Goal: Task Accomplishment & Management: Complete application form

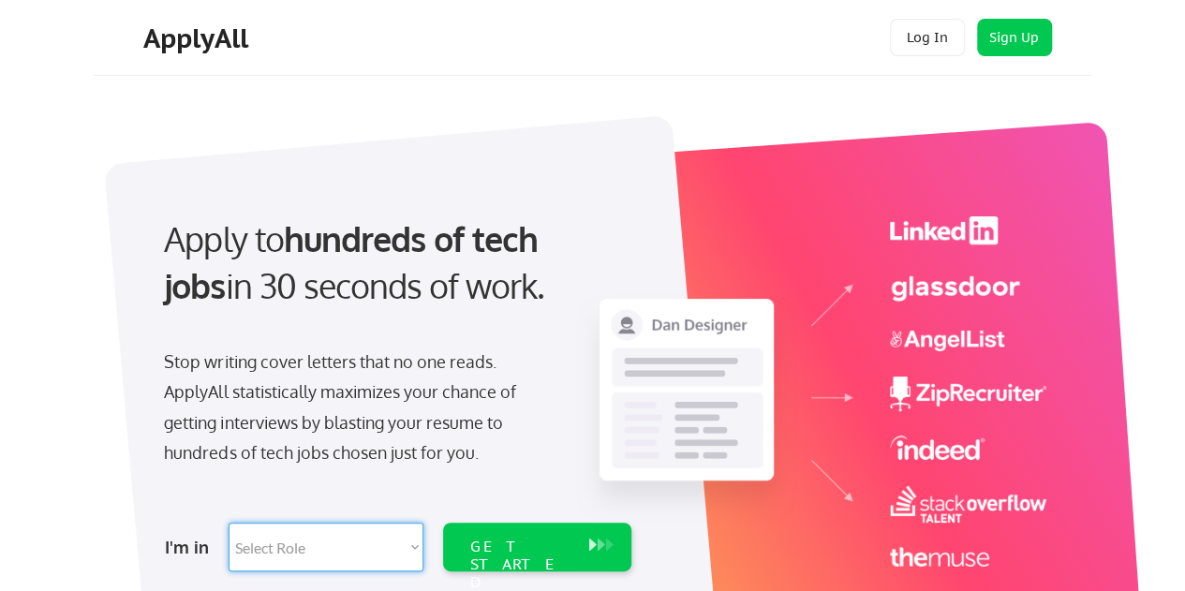
click at [364, 539] on select "Select Role Software Engineering Product Management Customer Success Sales UI/U…" at bounding box center [326, 547] width 195 height 49
select select ""marketing___comms""
click at [229, 523] on select "Select Role Software Engineering Product Management Customer Success Sales UI/U…" at bounding box center [326, 547] width 195 height 49
select select ""marketing___comms""
click at [536, 538] on div "GET STARTED" at bounding box center [519, 565] width 100 height 54
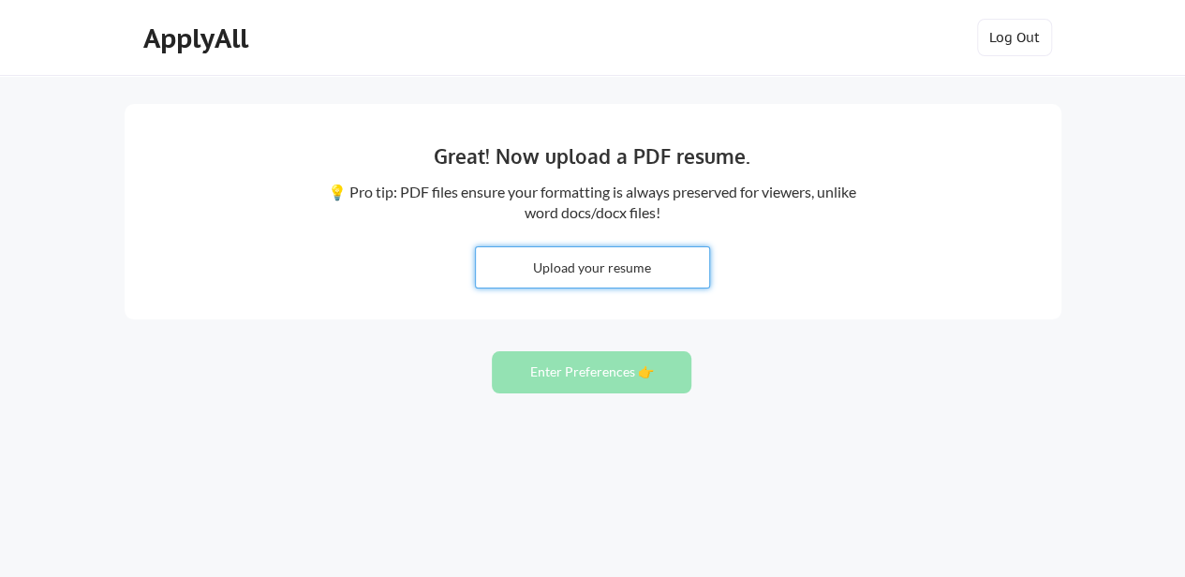
click at [636, 263] on input "file" at bounding box center [592, 267] width 233 height 40
type input "C:\fakepath\Resume1025.docx"
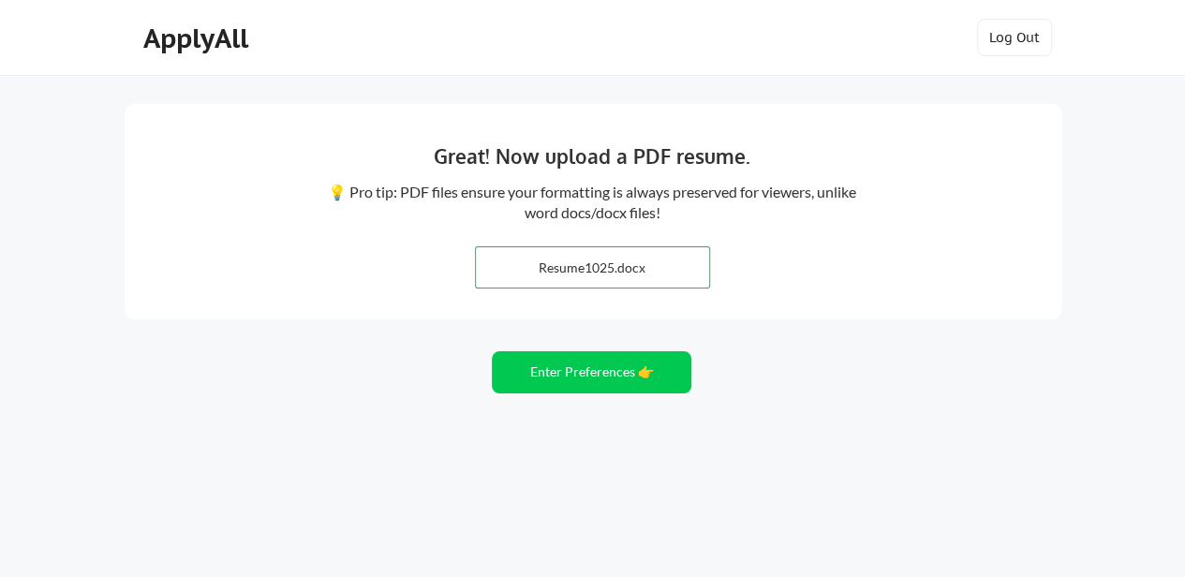
scroll to position [19, 0]
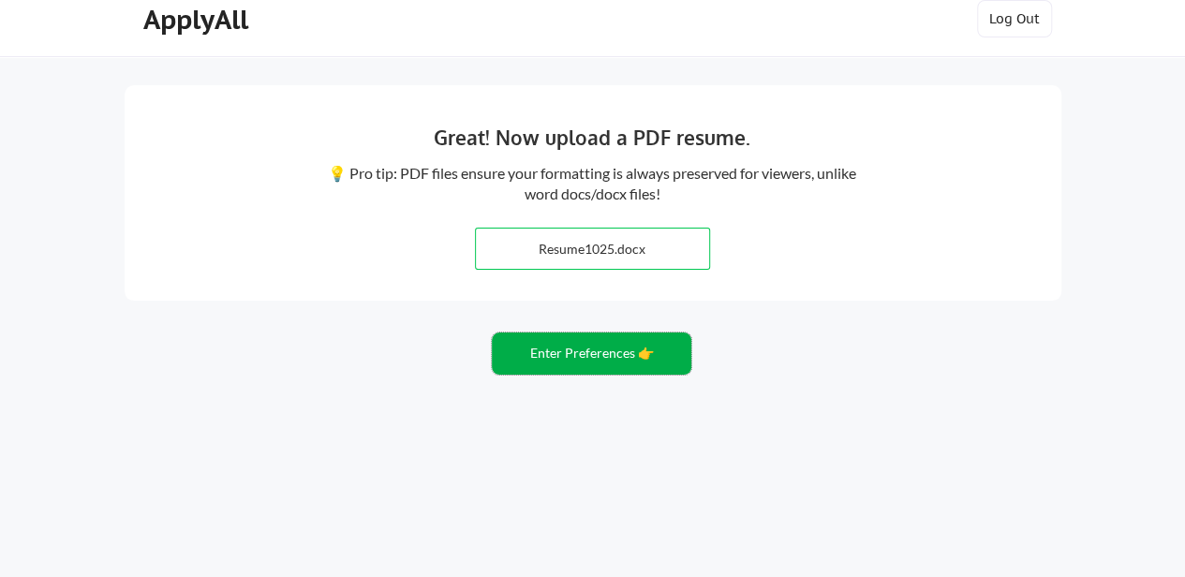
click at [592, 350] on button "Enter Preferences 👉" at bounding box center [592, 354] width 200 height 42
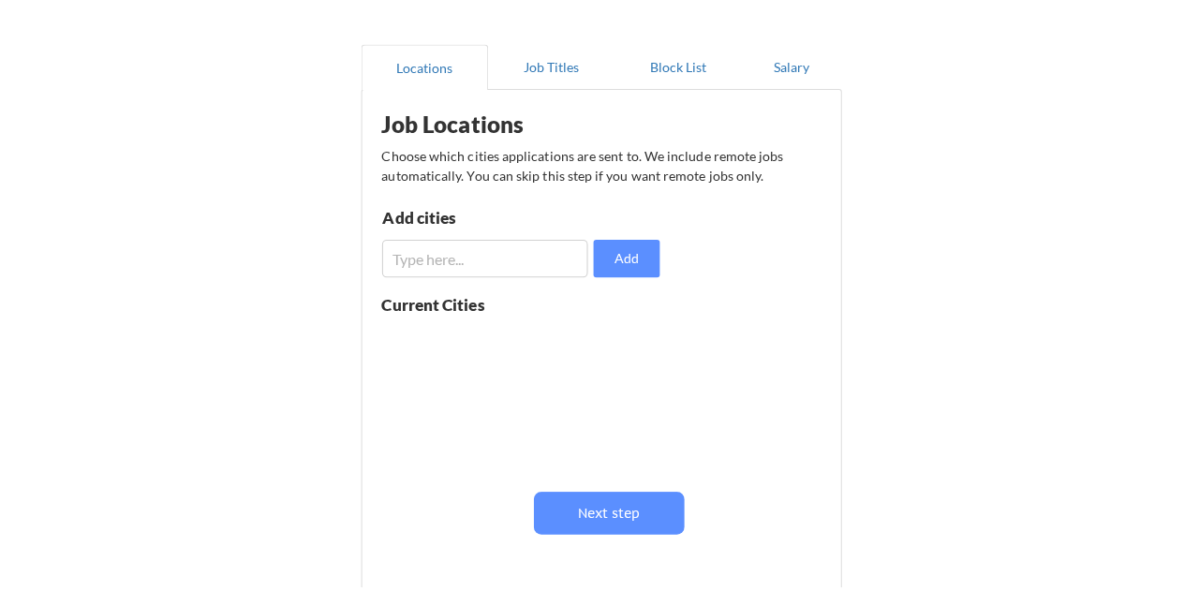
scroll to position [145, 0]
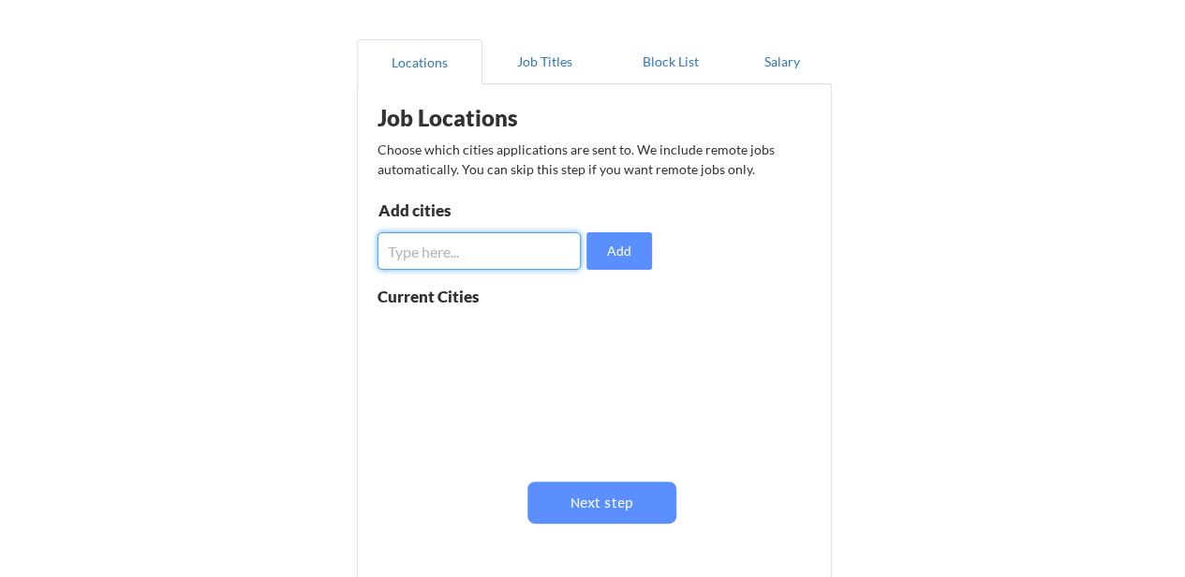
click at [477, 254] on input "input" at bounding box center [480, 250] width 204 height 37
type input "cincinnati"
click at [640, 240] on button "Add" at bounding box center [620, 250] width 66 height 37
click at [506, 252] on input "input" at bounding box center [480, 250] width 204 height 37
type input "seattle"
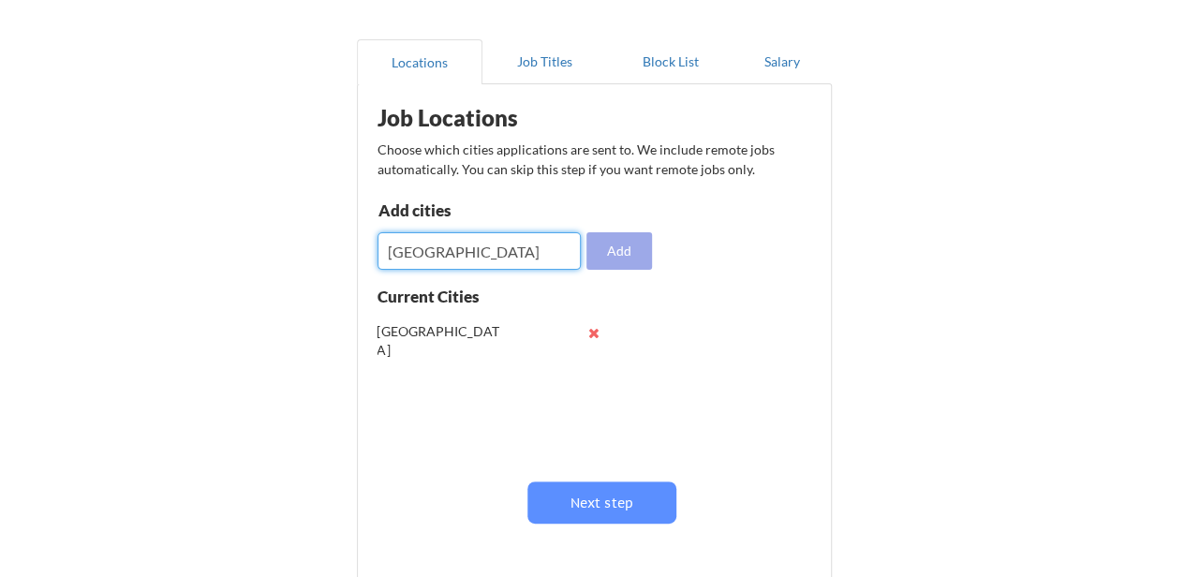
click at [629, 255] on button "Add" at bounding box center [620, 250] width 66 height 37
click at [496, 257] on input "input" at bounding box center [480, 250] width 204 height 37
type input "columbus"
click at [611, 257] on button "Add" at bounding box center [620, 250] width 66 height 37
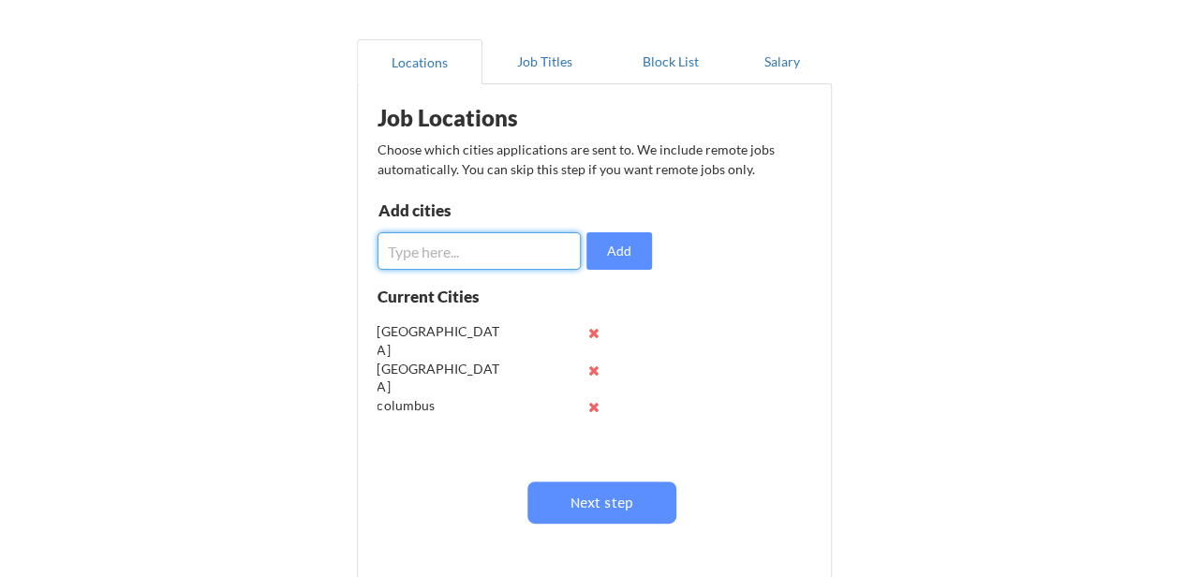
click at [492, 258] on input "input" at bounding box center [480, 250] width 204 height 37
type input "chicago"
click at [631, 243] on button "Add" at bounding box center [620, 250] width 66 height 37
click at [497, 254] on input "input" at bounding box center [480, 250] width 204 height 37
type input "covington"
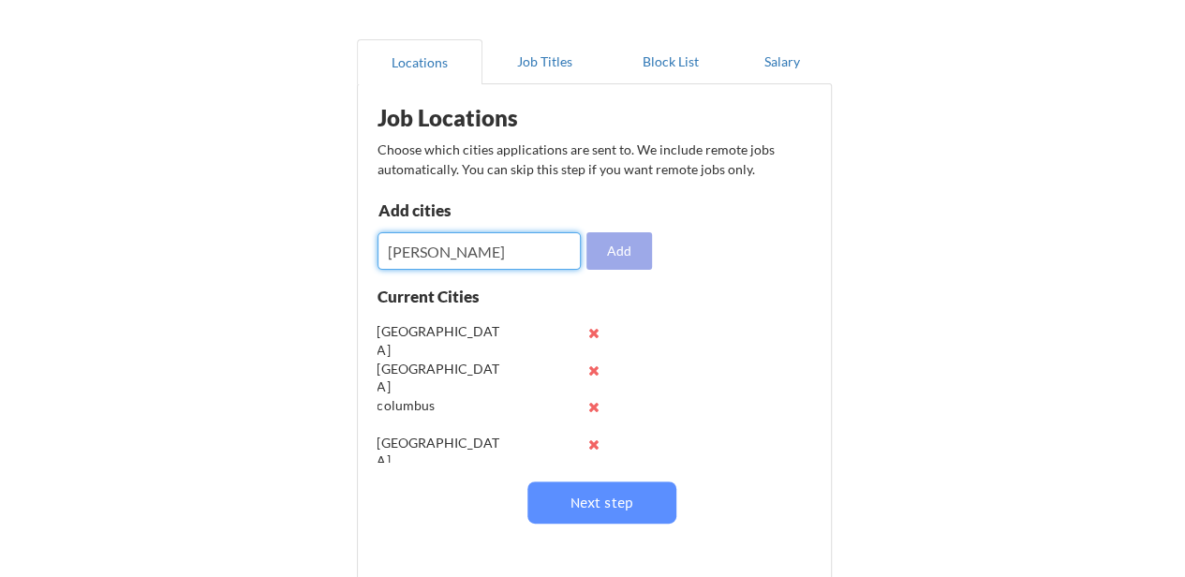
click at [605, 248] on button "Add" at bounding box center [620, 250] width 66 height 37
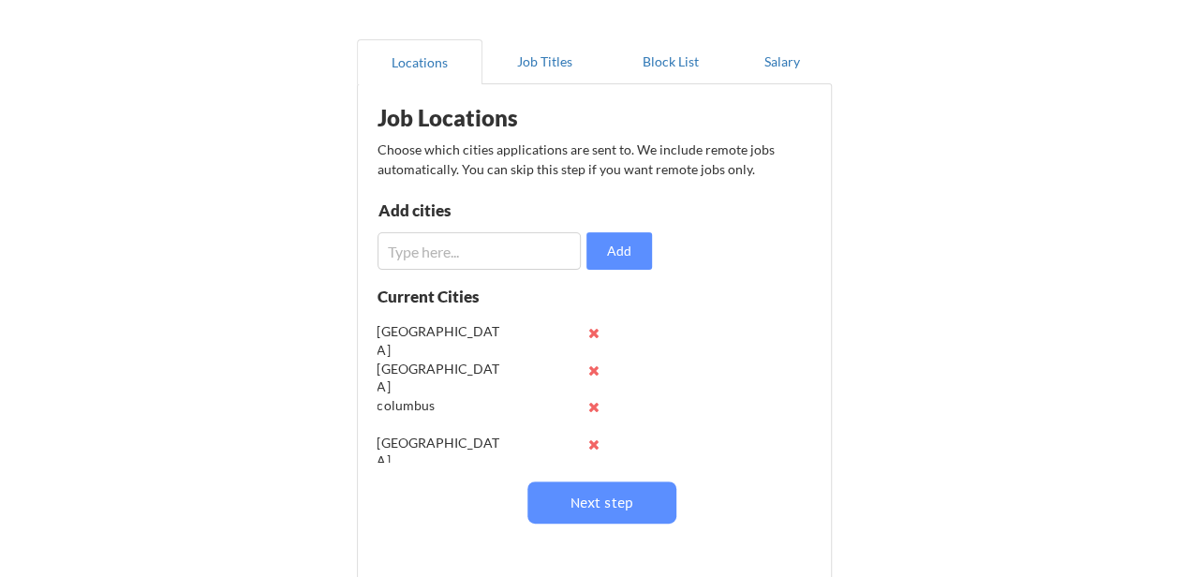
click at [587, 232] on button "Add" at bounding box center [620, 250] width 66 height 37
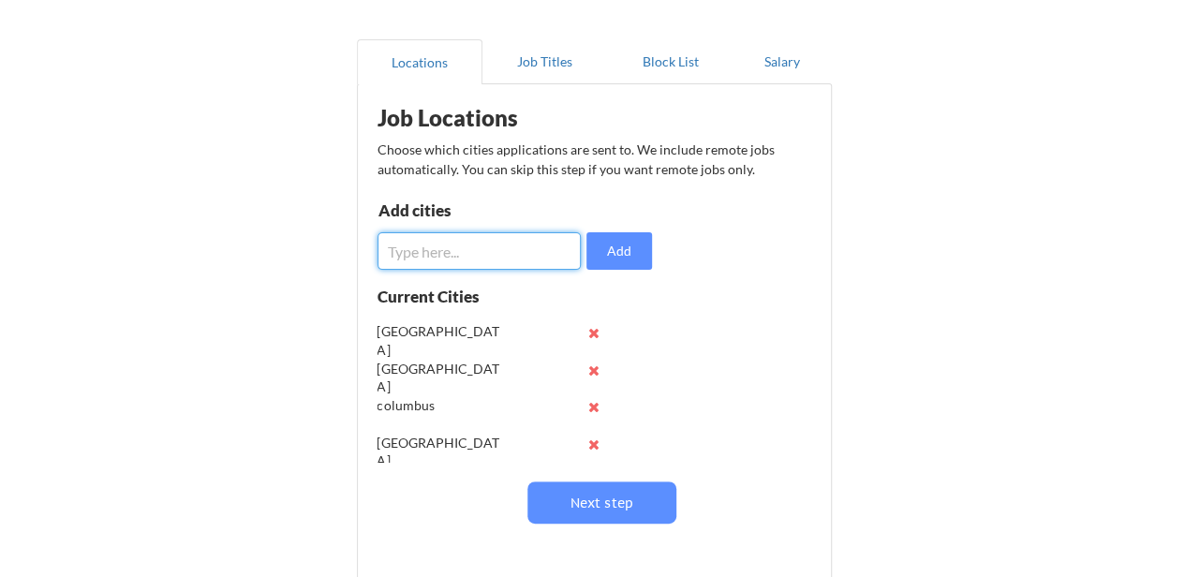
click at [517, 260] on input "input" at bounding box center [480, 250] width 204 height 37
type input "new york"
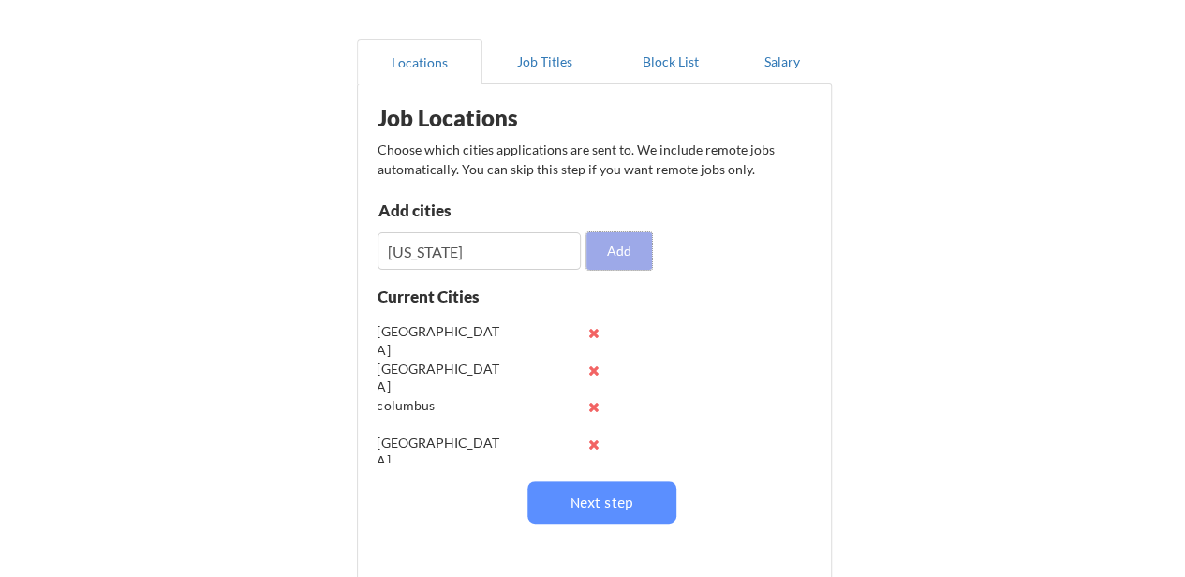
click at [633, 256] on button "Add" at bounding box center [620, 250] width 66 height 37
click at [498, 240] on input "input" at bounding box center [480, 250] width 204 height 37
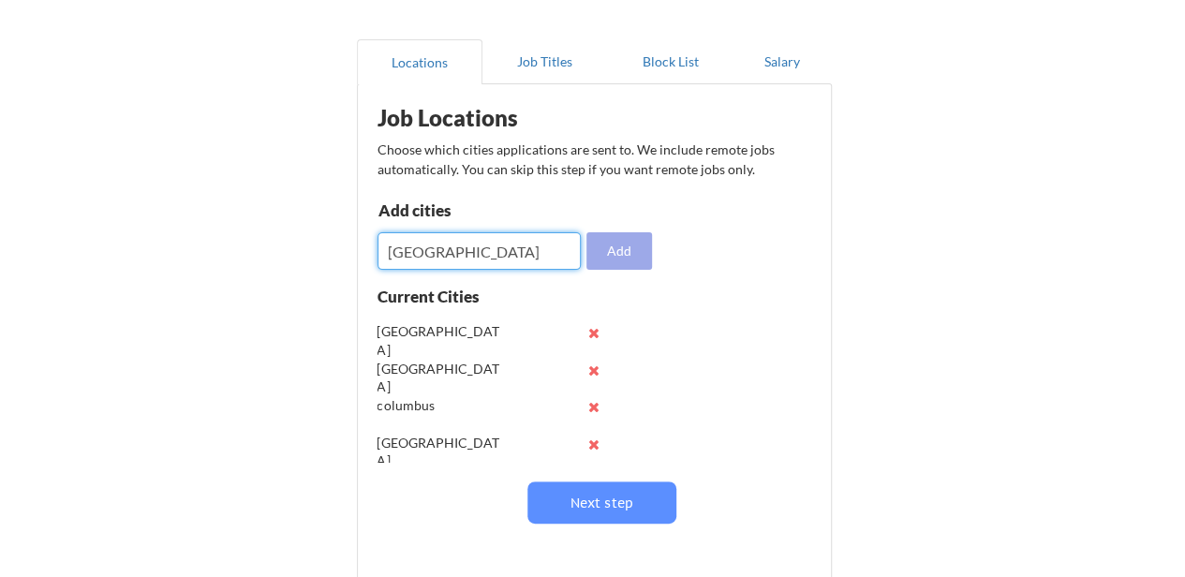
type input "newtown square"
click at [641, 246] on button "Add" at bounding box center [620, 250] width 66 height 37
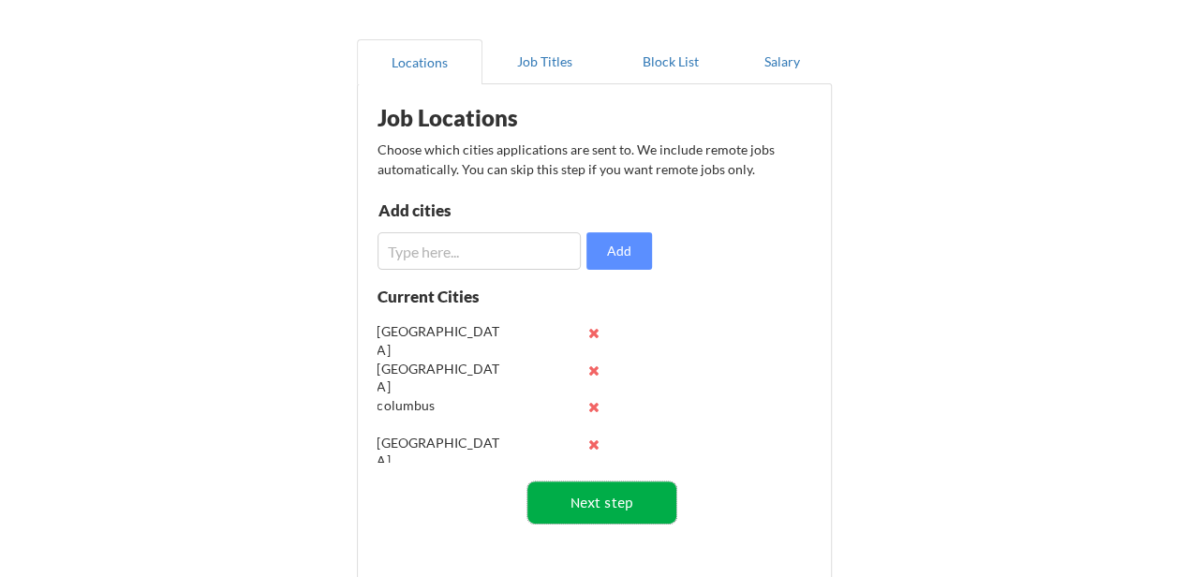
click at [605, 490] on button "Next step" at bounding box center [602, 503] width 149 height 42
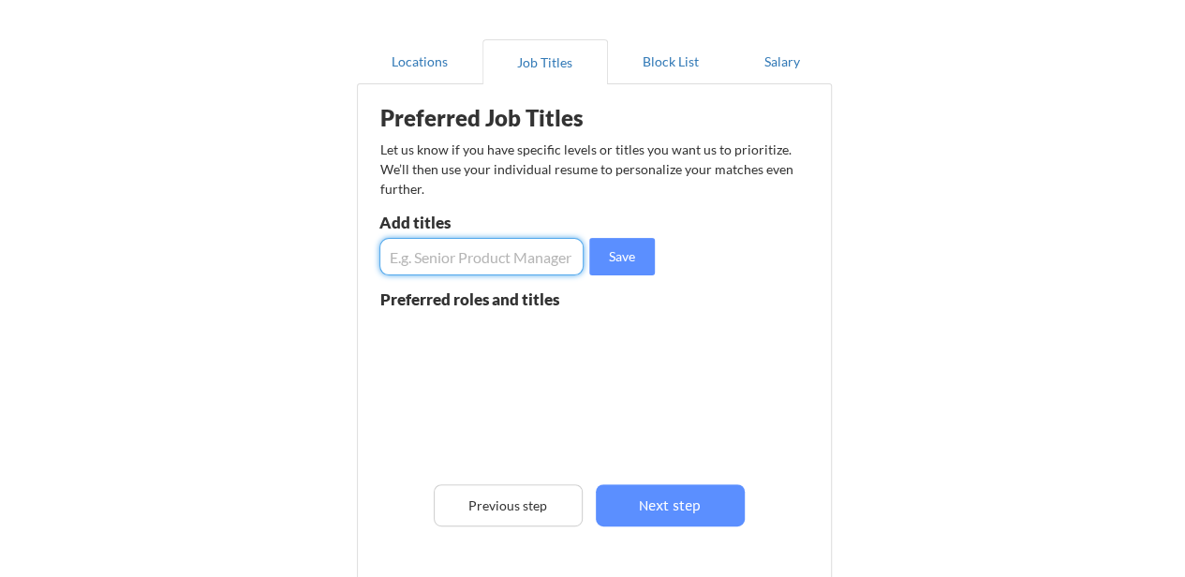
click at [482, 260] on input "input" at bounding box center [481, 256] width 205 height 37
type input "Sr manager"
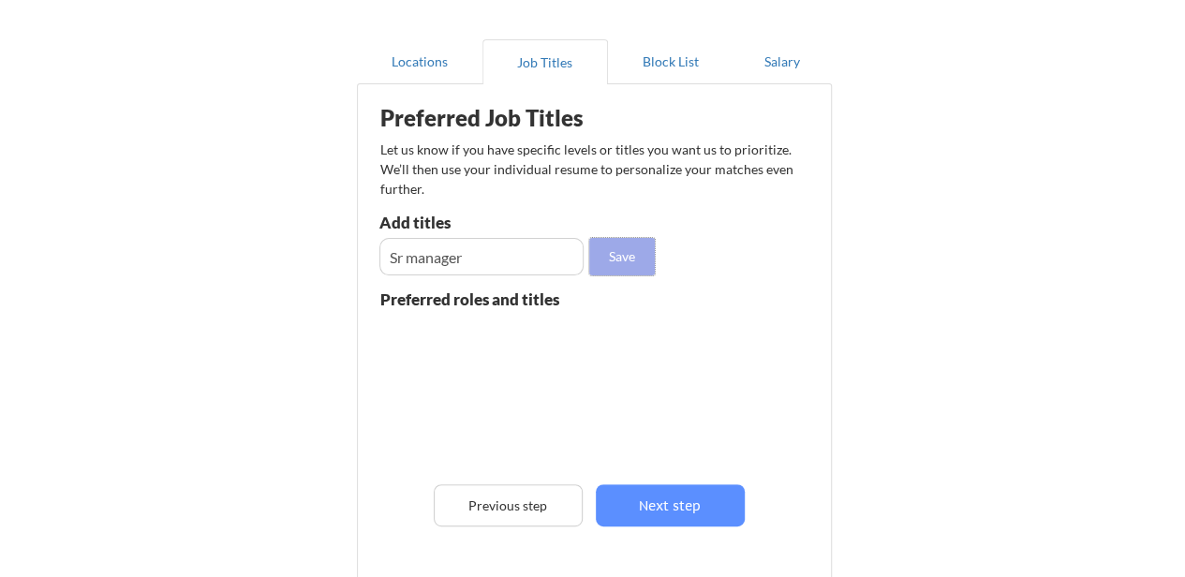
click at [624, 264] on button "Save" at bounding box center [622, 256] width 66 height 37
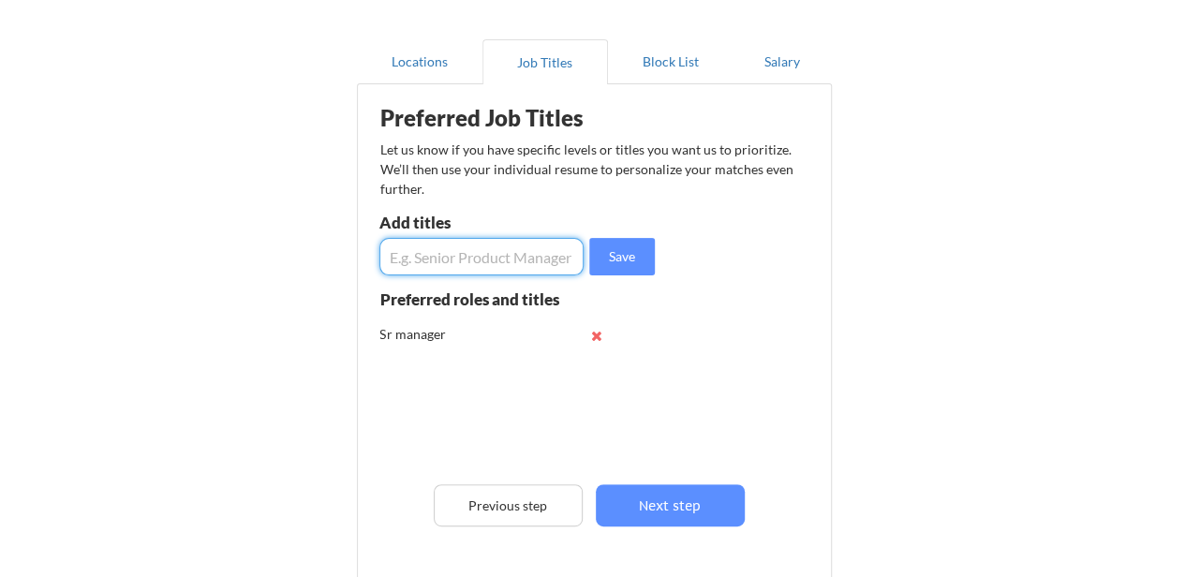
click at [536, 256] on input "input" at bounding box center [481, 256] width 205 height 37
type input "v"
type input "sales development"
click at [615, 253] on button "Save" at bounding box center [622, 256] width 66 height 37
click at [530, 258] on input "input" at bounding box center [481, 256] width 205 height 37
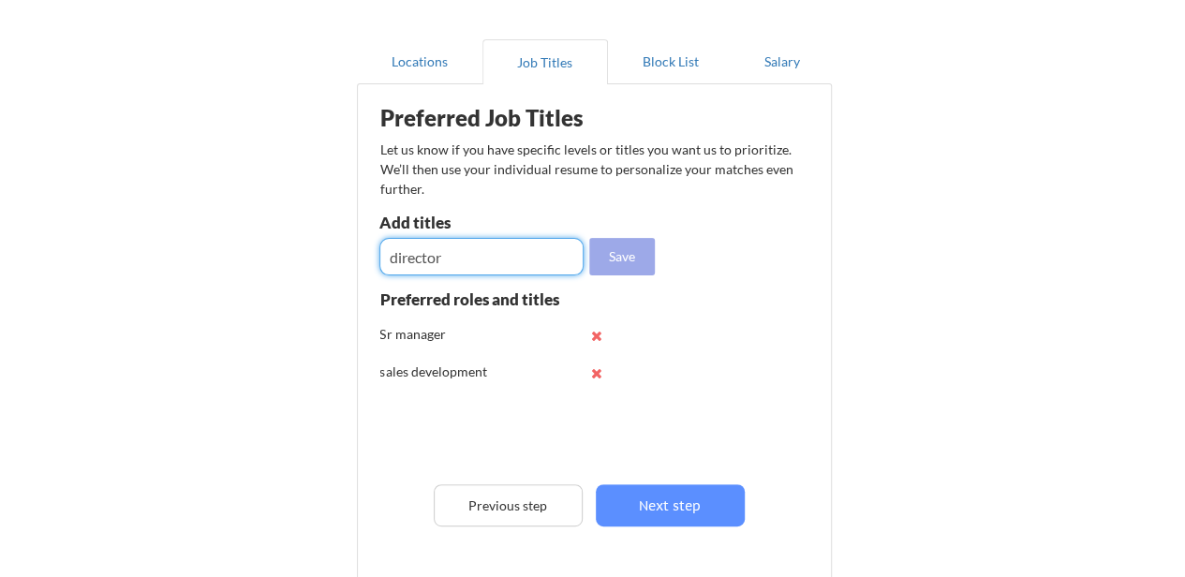
type input "director"
click at [615, 264] on button "Save" at bounding box center [622, 256] width 66 height 37
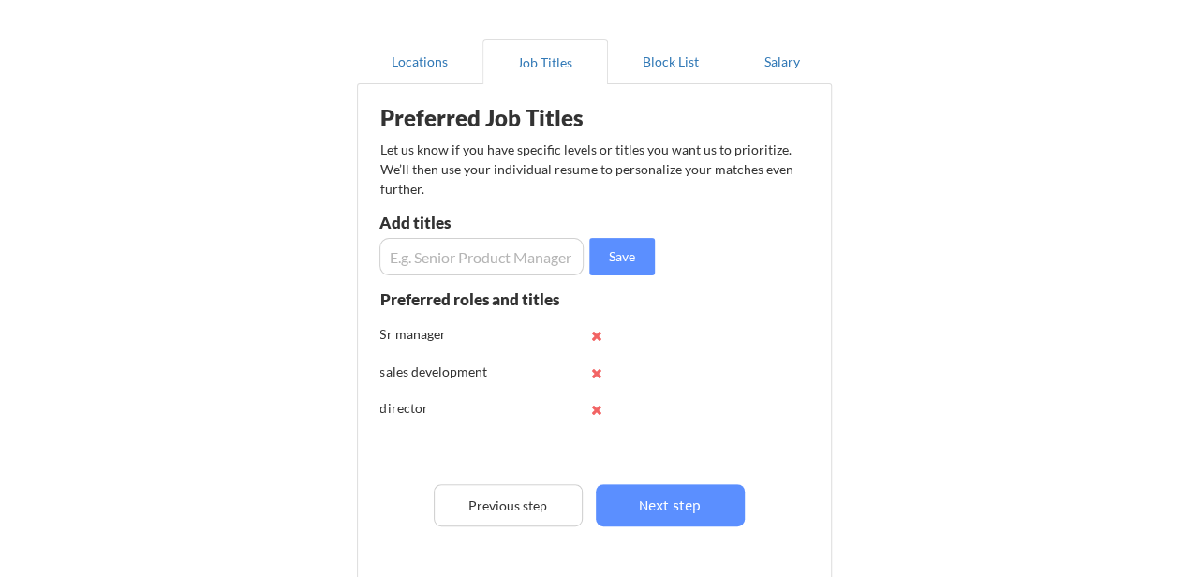
click at [503, 264] on input "input" at bounding box center [481, 256] width 205 height 37
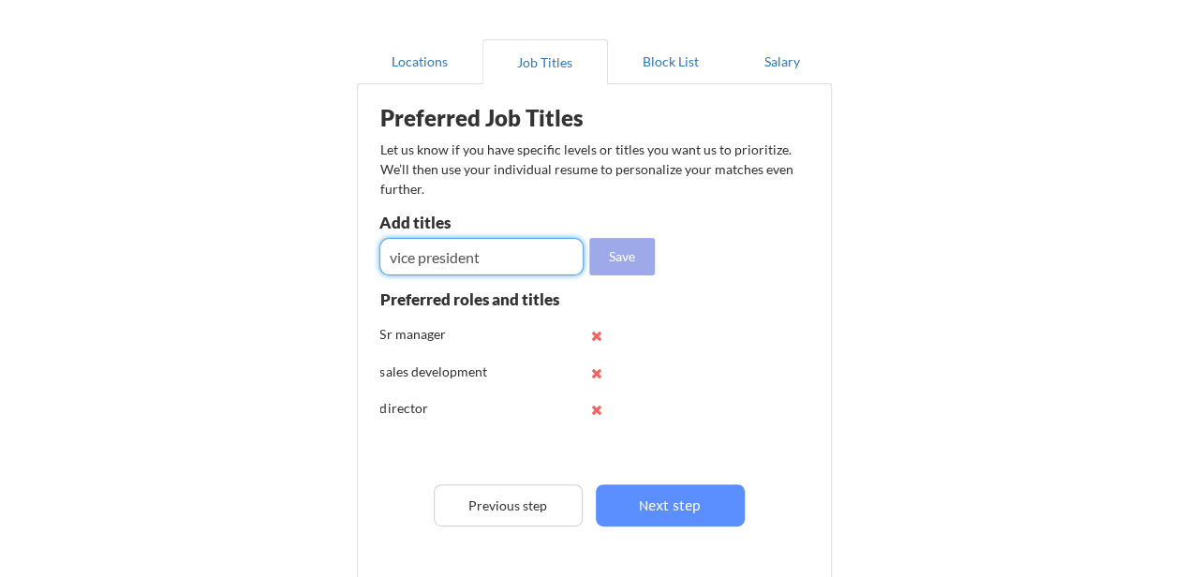
type input "vice president"
click at [628, 264] on button "Save" at bounding box center [622, 256] width 66 height 37
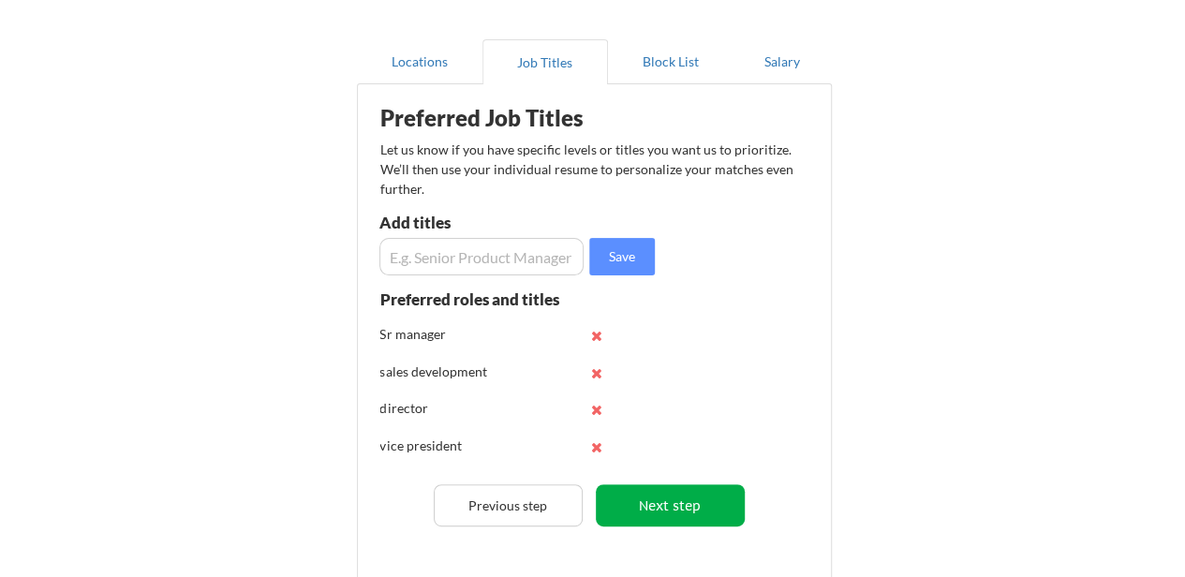
click at [675, 505] on button "Next step" at bounding box center [670, 505] width 149 height 42
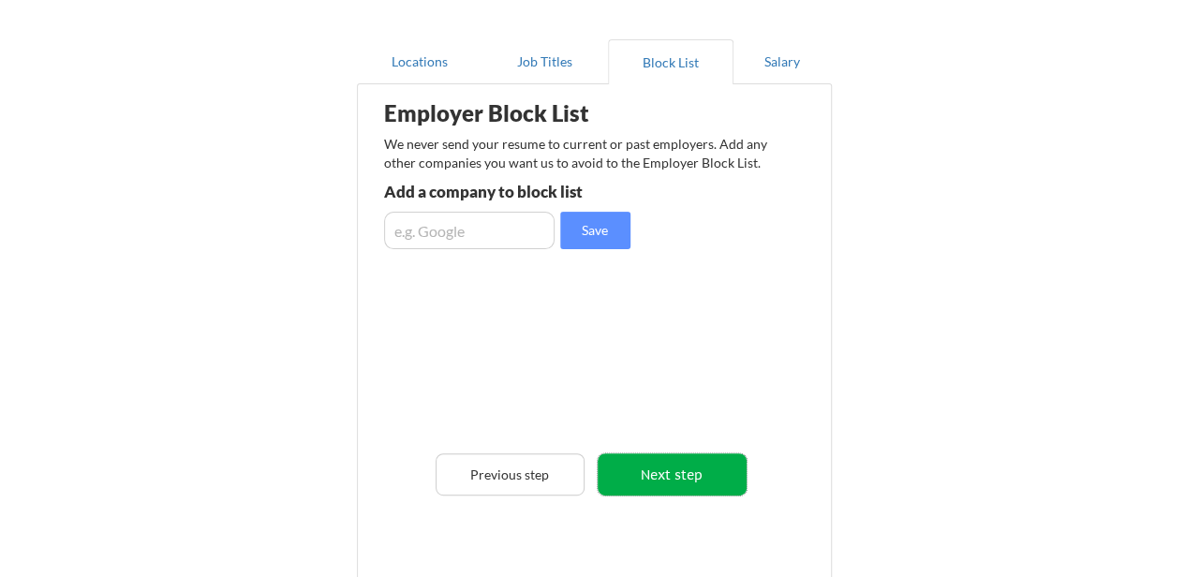
click at [680, 473] on button "Next step" at bounding box center [672, 475] width 149 height 42
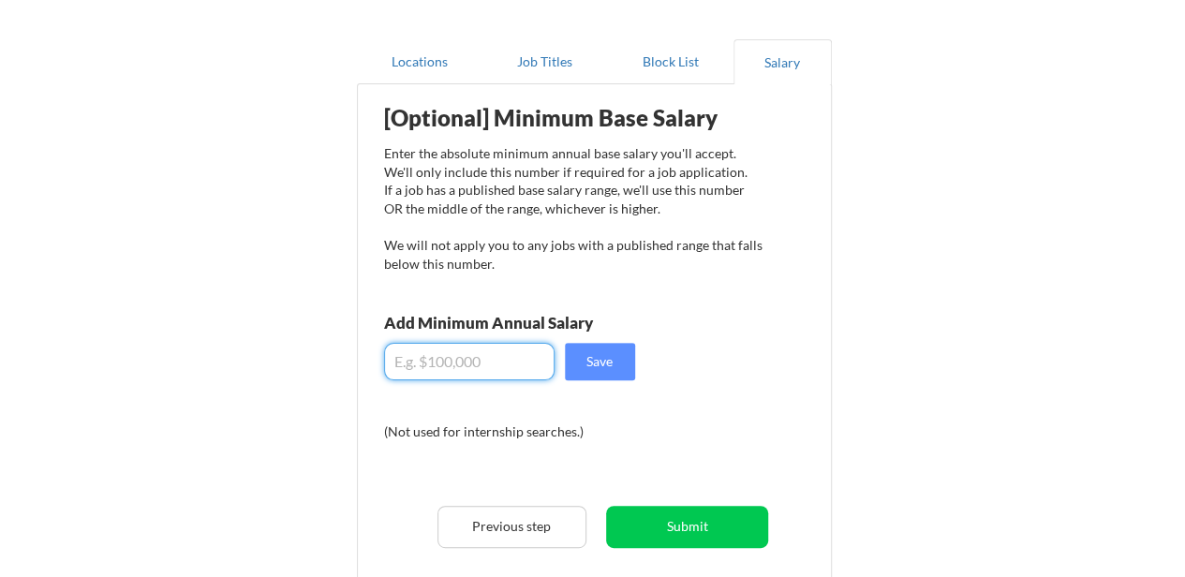
click at [489, 361] on input "input" at bounding box center [469, 361] width 171 height 37
type input "$150,000"
click at [699, 514] on button "Submit" at bounding box center [687, 527] width 162 height 42
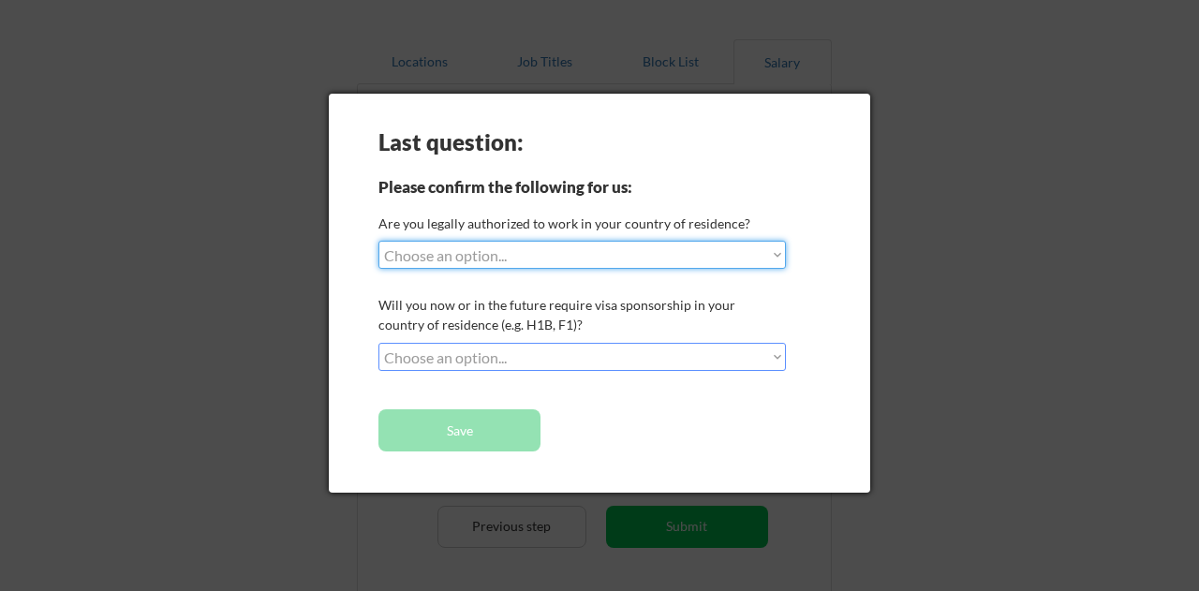
click at [683, 265] on select "Choose an option... Yes, I am a US Citizen Yes, I am a Canadian Citizen Yes, I …" at bounding box center [583, 255] width 408 height 28
select select ""yes__i_am_a_us_citizen""
click at [379, 241] on select "Choose an option... Yes, I am a US Citizen Yes, I am a Canadian Citizen Yes, I …" at bounding box center [583, 255] width 408 height 28
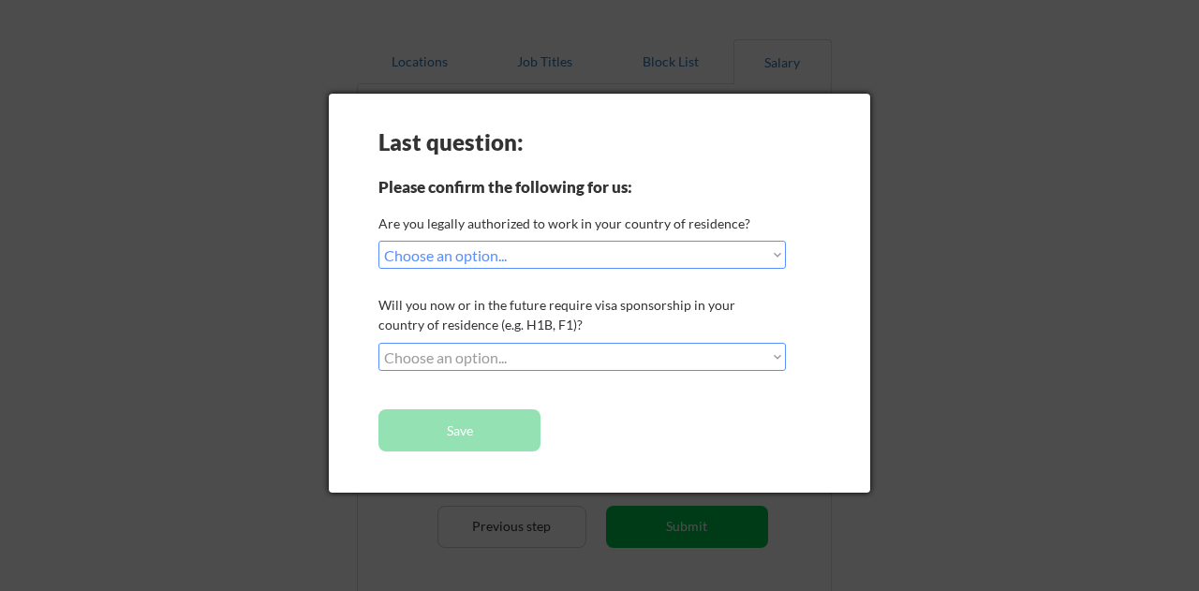
click at [653, 349] on select "Choose an option... No, I will not need sponsorship Yes, I will need sponsorship" at bounding box center [583, 357] width 408 height 28
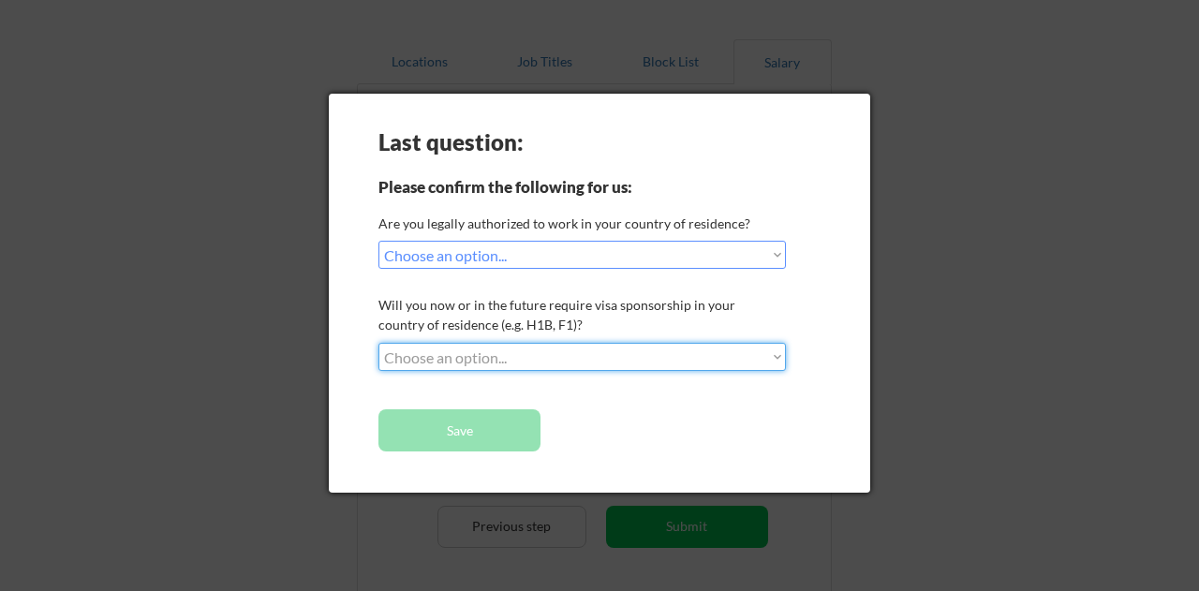
select select ""no__i_will_not_need_sponsorship""
click at [379, 343] on select "Choose an option... No, I will not need sponsorship Yes, I will need sponsorship" at bounding box center [583, 357] width 408 height 28
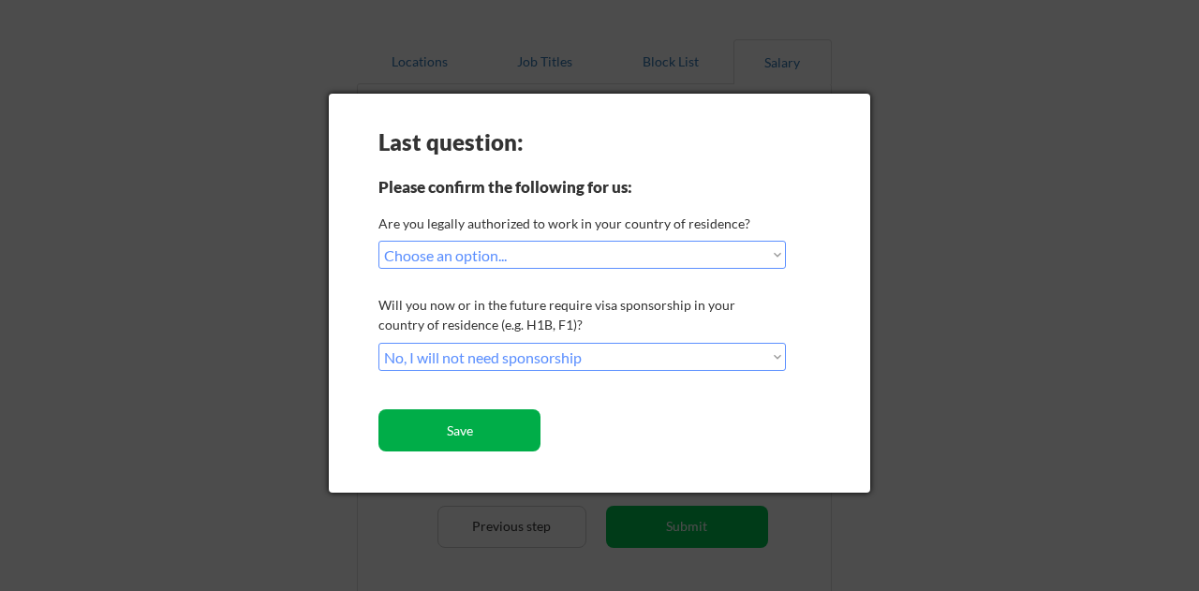
click at [489, 432] on button "Save" at bounding box center [460, 430] width 162 height 42
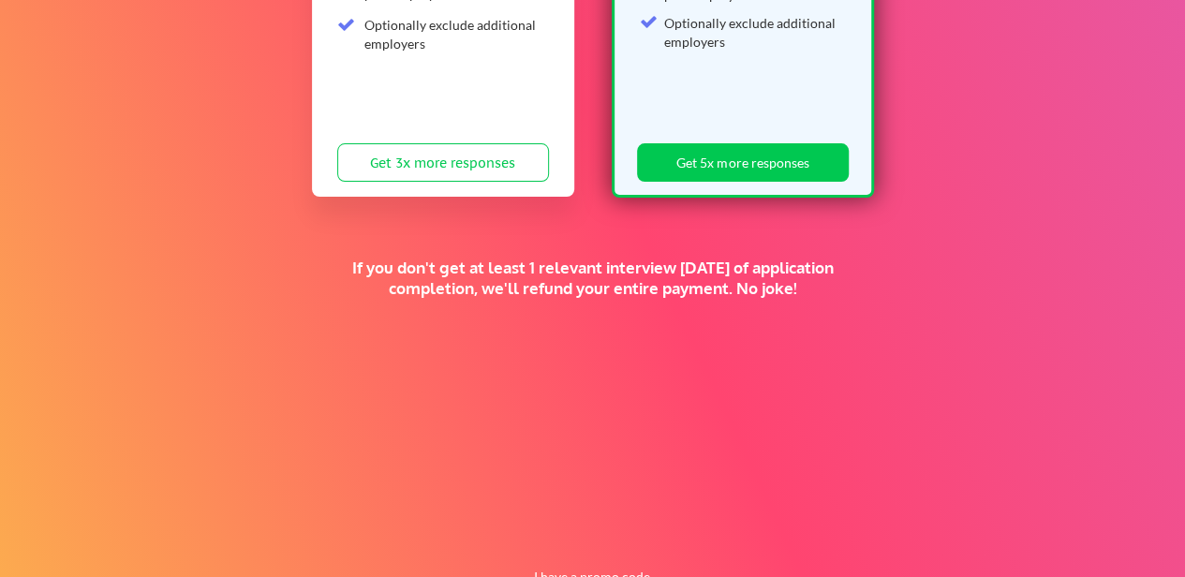
scroll to position [522, 0]
